Goal: Task Accomplishment & Management: Manage account settings

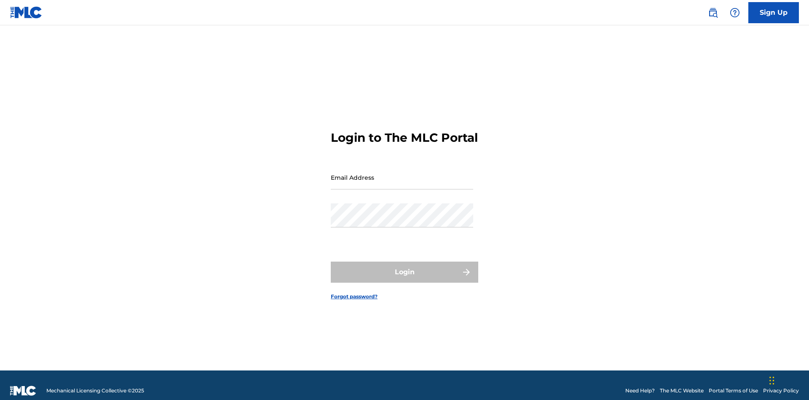
scroll to position [11, 0]
click at [402, 173] on input "Email Address" at bounding box center [402, 177] width 142 height 24
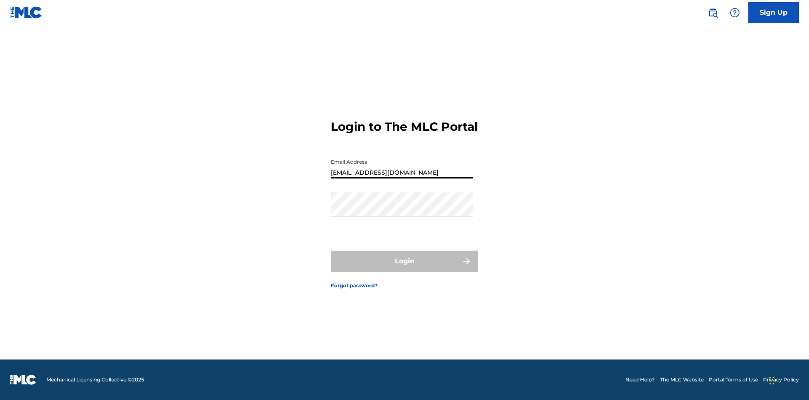
type input "bademailaddress@gmail.com"
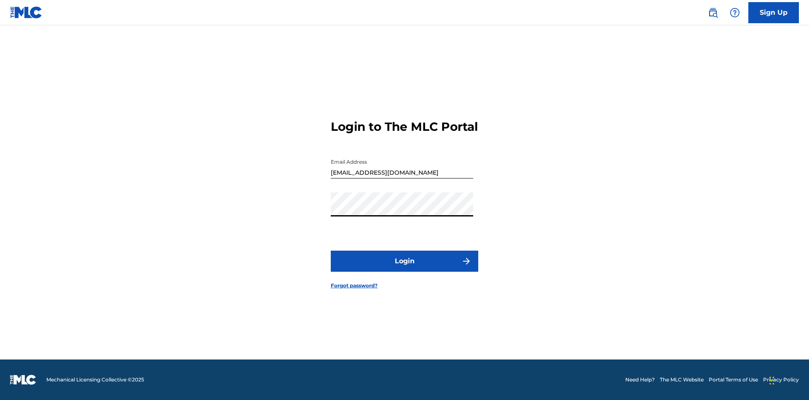
click at [405, 268] on button "Login" at bounding box center [405, 260] width 148 height 21
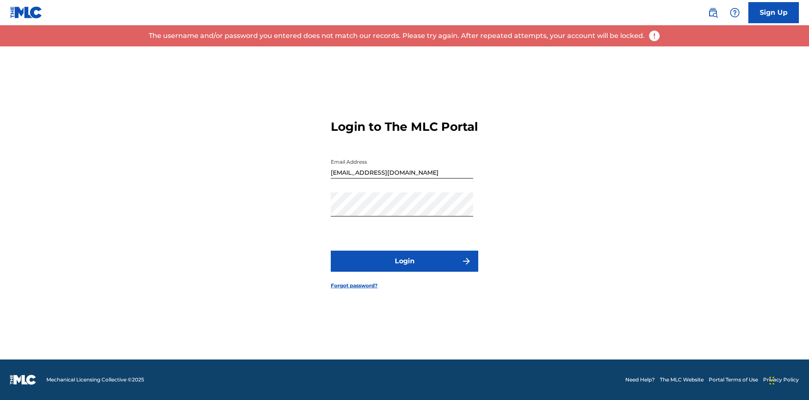
click at [402, 173] on input "bademailaddress@gmail.com" at bounding box center [402, 166] width 142 height 24
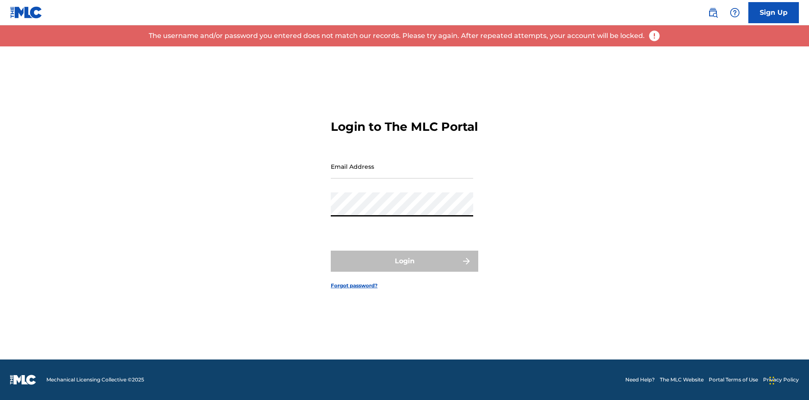
click at [402, 173] on input "Email Address" at bounding box center [402, 166] width 142 height 24
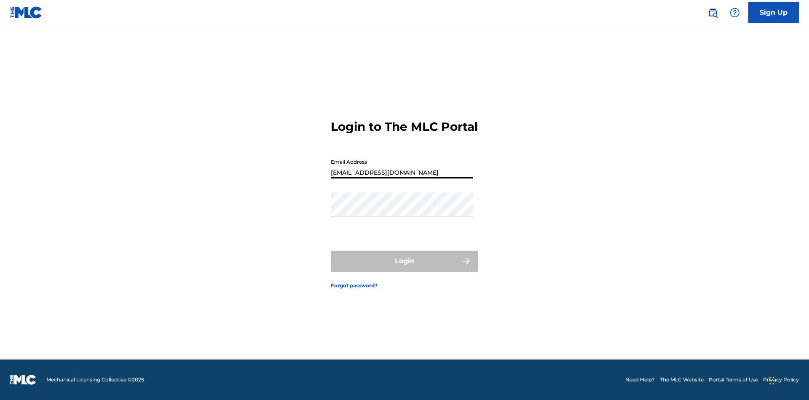
type input "Duke.McTesterson@gmail.com"
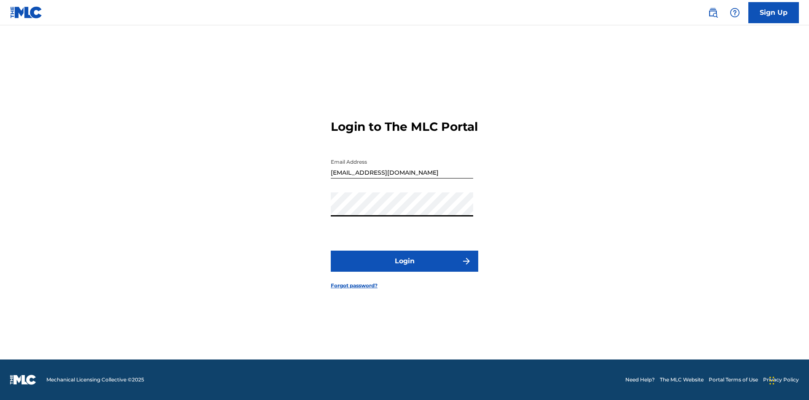
click at [405, 268] on button "Login" at bounding box center [405, 260] width 148 height 21
